Goal: Transaction & Acquisition: Obtain resource

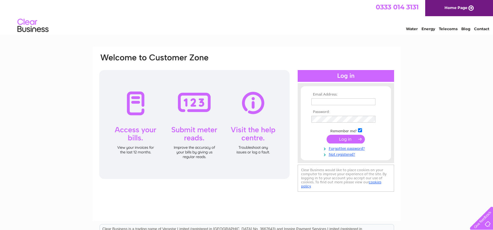
click at [326, 98] on input "text" at bounding box center [343, 101] width 64 height 7
type input "accounts@oiltechnics.com"
click at [327, 135] on input "submit" at bounding box center [346, 139] width 38 height 9
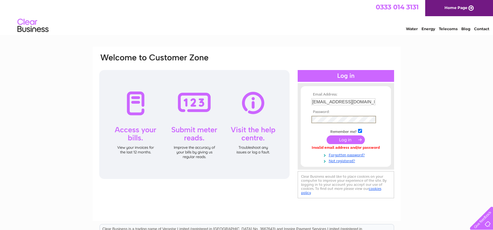
click at [327, 135] on input "submit" at bounding box center [346, 139] width 38 height 9
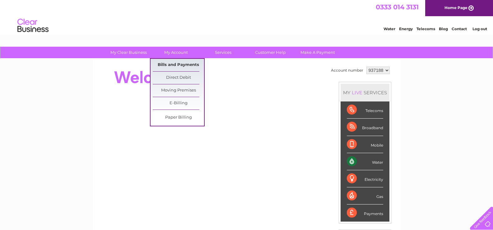
click at [171, 66] on link "Bills and Payments" at bounding box center [178, 65] width 51 height 12
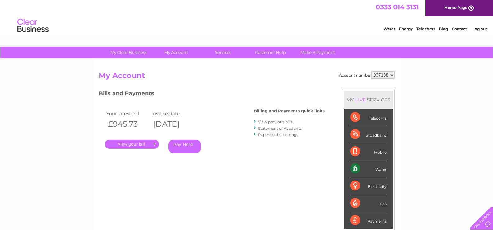
click at [265, 122] on link "View previous bills" at bounding box center [275, 121] width 34 height 5
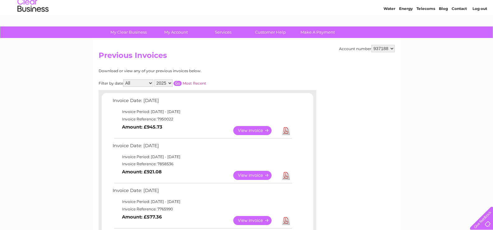
scroll to position [31, 0]
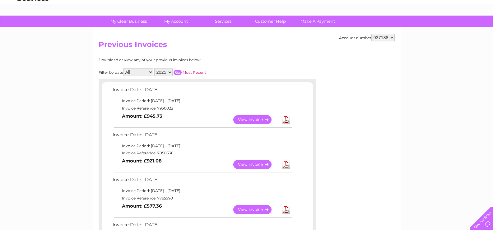
click at [259, 169] on link "View" at bounding box center [256, 164] width 46 height 9
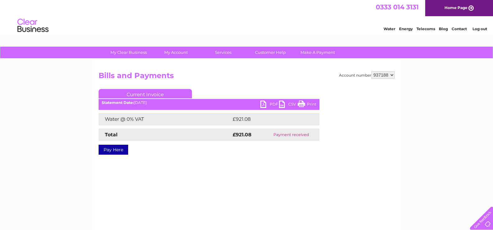
click at [267, 103] on link "PDF" at bounding box center [269, 104] width 19 height 9
click at [322, 170] on div "Account number 937188 Bills and Payments Current Invoice PDF CSV Print £921.08" at bounding box center [247, 146] width 308 height 174
click at [151, 94] on link "Current Invoice" at bounding box center [145, 93] width 93 height 9
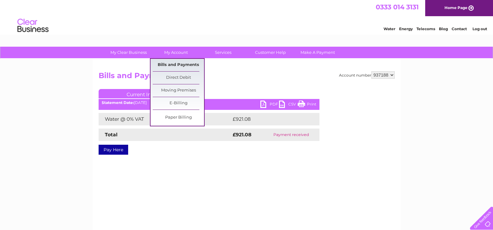
click at [178, 67] on link "Bills and Payments" at bounding box center [178, 65] width 51 height 12
click at [191, 61] on link "Bills and Payments" at bounding box center [178, 65] width 51 height 12
click at [186, 65] on link "Bills and Payments" at bounding box center [178, 65] width 51 height 12
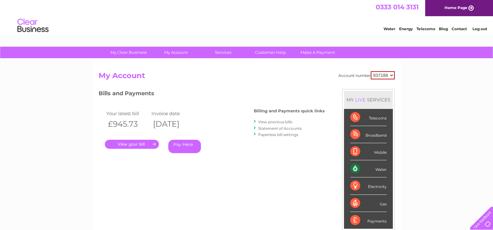
click at [137, 147] on link "." at bounding box center [132, 144] width 54 height 9
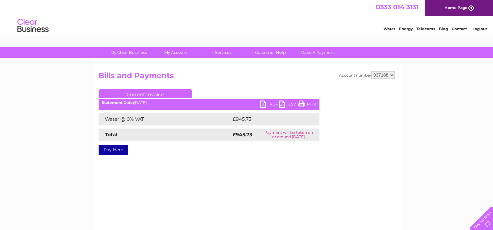
click at [264, 105] on link "PDF" at bounding box center [269, 104] width 19 height 9
